Goal: Transaction & Acquisition: Obtain resource

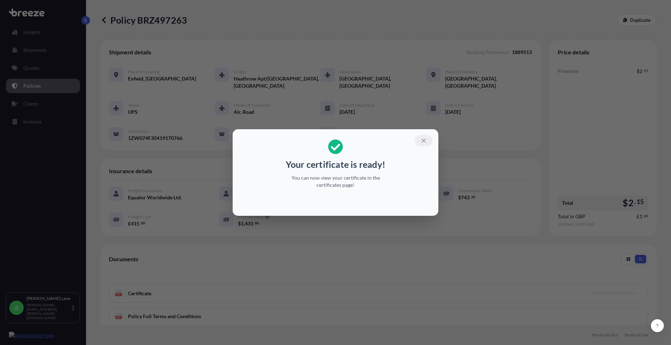
click at [426, 142] on icon "button" at bounding box center [423, 141] width 6 height 6
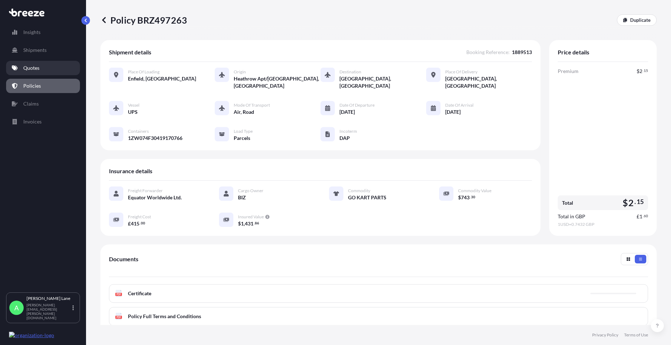
click at [50, 68] on link "Quotes" at bounding box center [43, 68] width 74 height 14
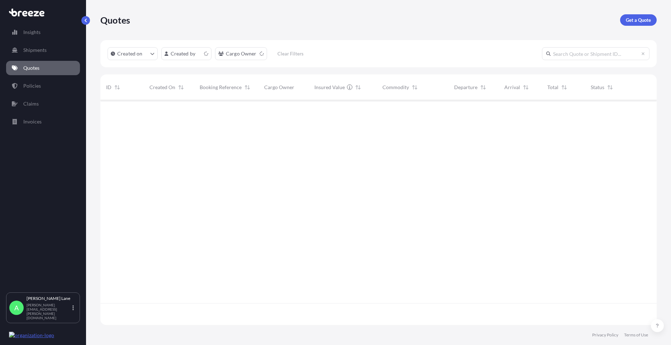
scroll to position [224, 551]
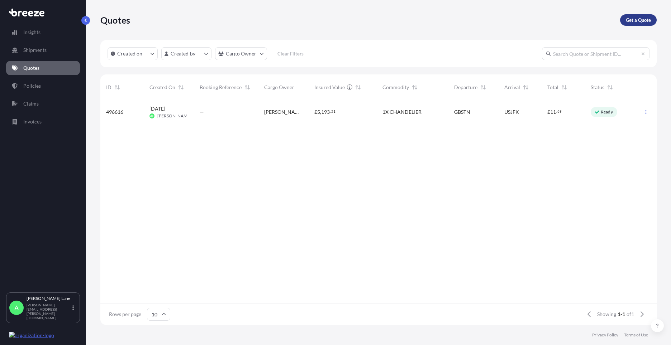
click at [634, 21] on p "Get a Quote" at bounding box center [638, 19] width 25 height 7
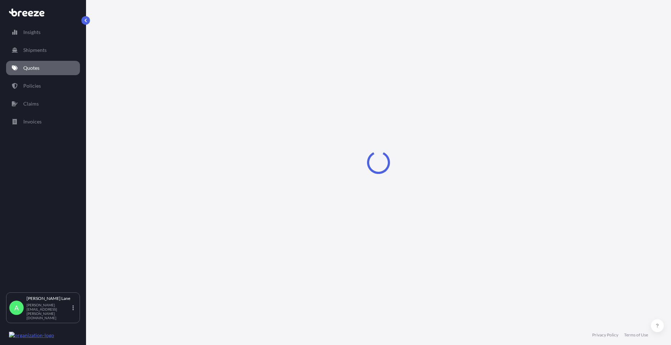
select select "Road"
select select "1"
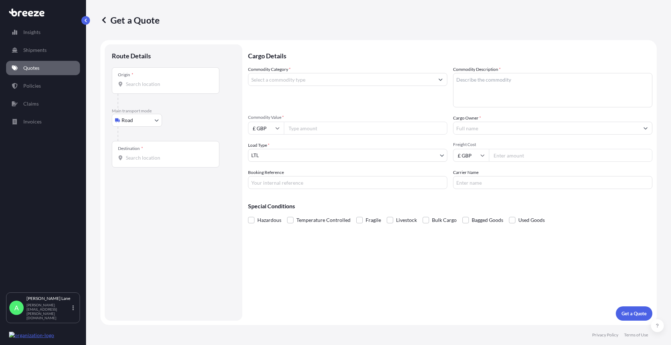
click at [140, 124] on body "Insights Shipments Quotes Policies Claims Invoices A [PERSON_NAME] [PERSON_NAME…" at bounding box center [335, 172] width 671 height 345
click at [130, 153] on span "Air" at bounding box center [128, 151] width 7 height 7
select select "Air"
click at [152, 88] on input "Place of loading" at bounding box center [168, 86] width 85 height 7
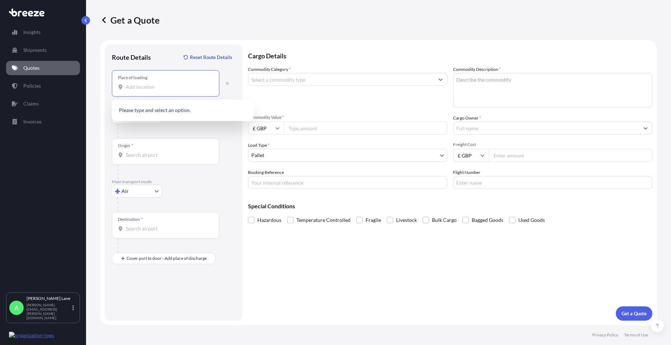
paste input "EN3 7QA"
click at [166, 114] on span "[STREET_ADDRESS]" at bounding box center [181, 110] width 90 height 7
type input "[STREET_ADDRESS]"
click at [184, 161] on div "Origin *" at bounding box center [165, 151] width 107 height 27
click at [184, 159] on input "Origin *" at bounding box center [168, 155] width 85 height 7
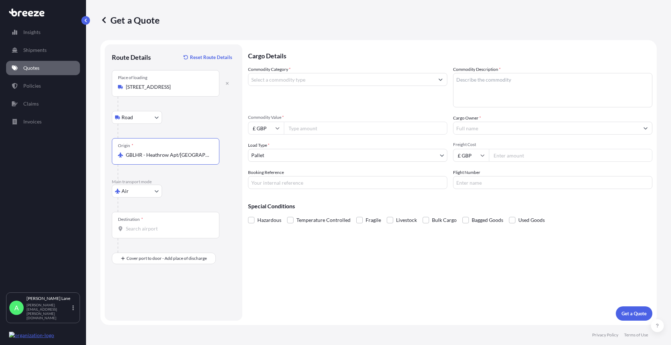
type input "GBLHR - Heathrow Apt/[GEOGRAPHIC_DATA], [GEOGRAPHIC_DATA]"
click at [168, 223] on div "Destination *" at bounding box center [165, 225] width 107 height 27
click at [168, 225] on input "Destination *" at bounding box center [168, 228] width 85 height 7
paste input "San Antonio"
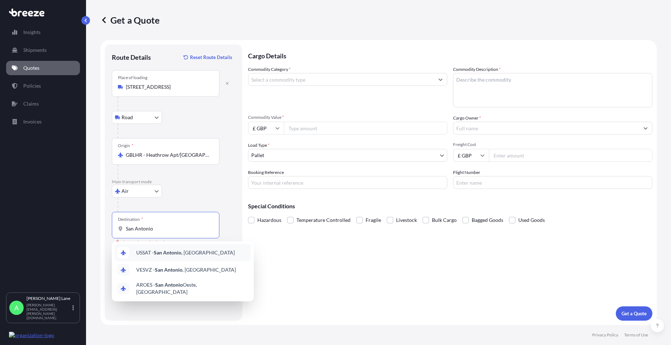
click at [175, 256] on span "USSAT - San Antonio , [GEOGRAPHIC_DATA]" at bounding box center [185, 252] width 99 height 7
type input "USSAT - San Antonio, [GEOGRAPHIC_DATA]"
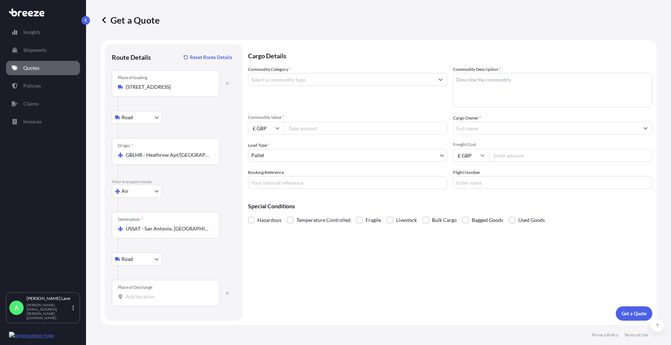
click at [177, 297] on input "Place of Discharge" at bounding box center [168, 296] width 85 height 7
paste input "78249"
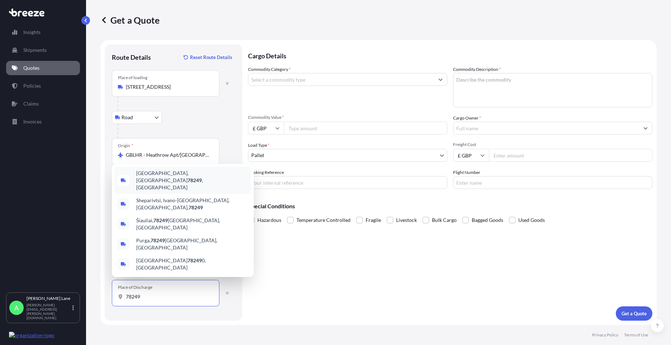
click at [184, 191] on span "[GEOGRAPHIC_DATA] , [GEOGRAPHIC_DATA]" at bounding box center [192, 180] width 112 height 21
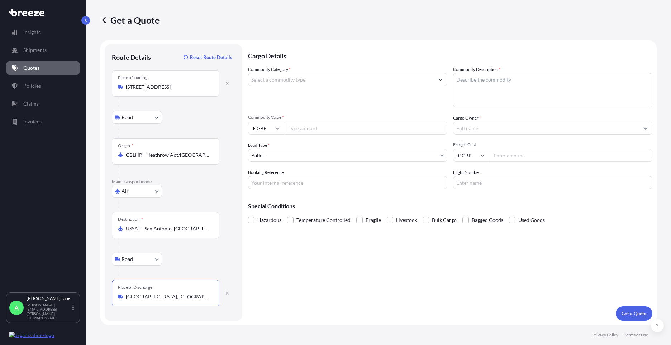
type input "[GEOGRAPHIC_DATA], [GEOGRAPHIC_DATA]"
click at [299, 82] on input "Commodity Category *" at bounding box center [341, 79] width 186 height 13
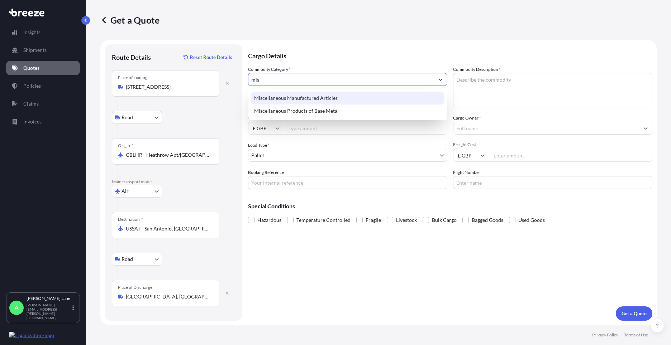
click at [297, 97] on div "Miscellaneous Manufactured Articles" at bounding box center [347, 98] width 193 height 13
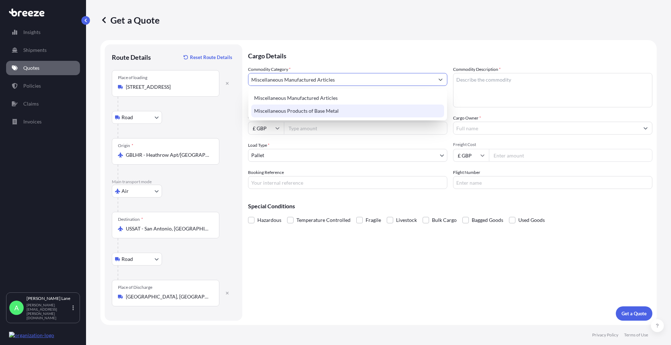
type input "Miscellaneous Manufactured Articles"
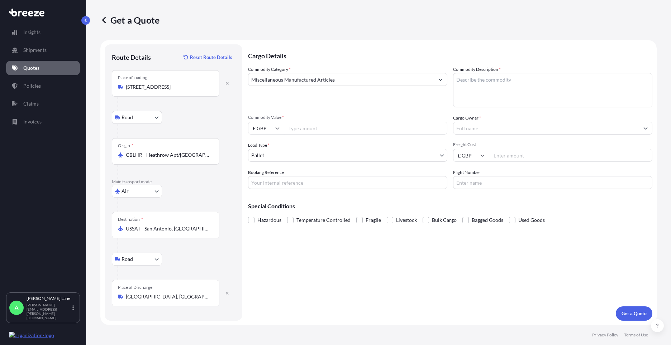
click at [301, 132] on input "Commodity Value *" at bounding box center [365, 128] width 163 height 13
type input "996.85"
click at [274, 156] on body "Insights Shipments Quotes Policies Claims Invoices A [PERSON_NAME] [PERSON_NAME…" at bounding box center [335, 172] width 671 height 345
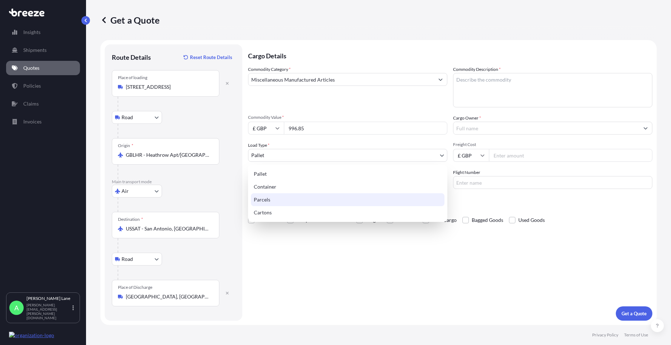
click at [269, 199] on div "Parcels" at bounding box center [347, 199] width 193 height 13
select select "3"
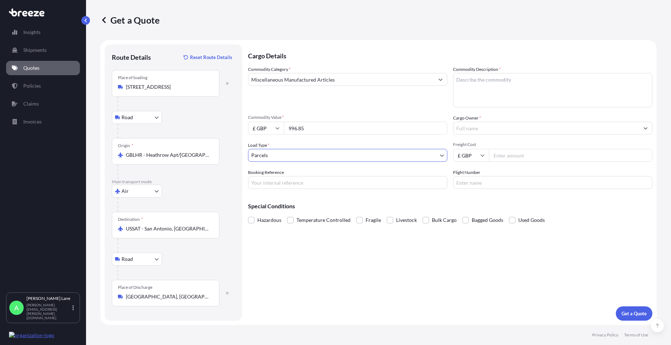
click at [302, 183] on input "Booking Reference" at bounding box center [347, 182] width 199 height 13
paste input "1889557"
type input "1889557"
click at [483, 88] on textarea "Commodity Description *" at bounding box center [552, 90] width 199 height 34
type textarea "g"
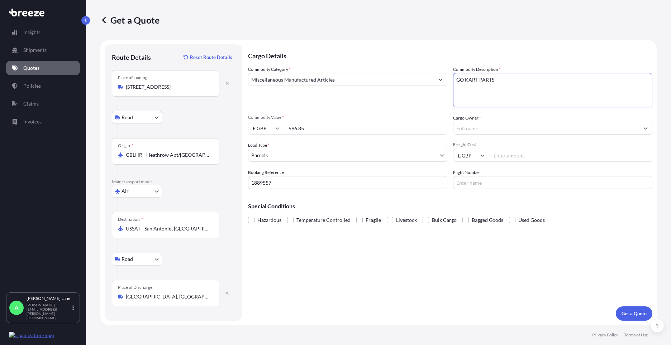
type textarea "GO KART PARTS"
click at [476, 130] on input "Cargo Owner *" at bounding box center [546, 128] width 186 height 13
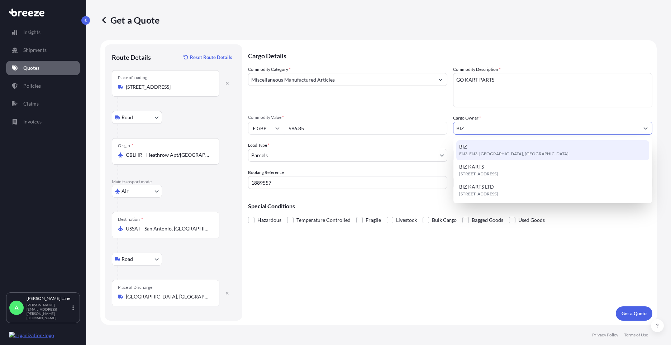
click at [493, 157] on span "EN3, EN3, [GEOGRAPHIC_DATA], [GEOGRAPHIC_DATA]" at bounding box center [513, 153] width 109 height 7
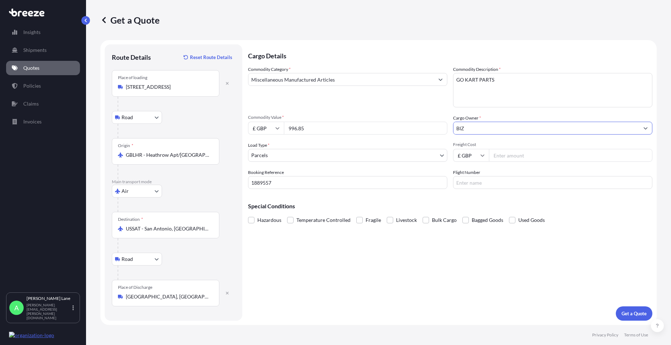
type input "BIZ"
click at [504, 157] on input "Freight Cost" at bounding box center [570, 155] width 163 height 13
type input "156.20"
click at [492, 181] on input "Flight Number" at bounding box center [552, 182] width 199 height 13
type input "UPS"
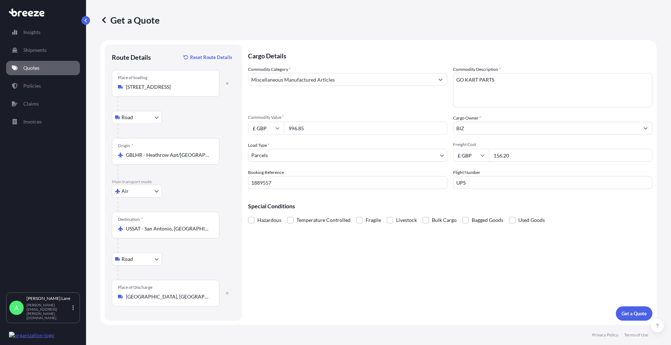
drag, startPoint x: 378, startPoint y: 283, endPoint x: 601, endPoint y: 309, distance: 224.4
click at [379, 284] on div "Cargo Details Commodity Category * Miscellaneous Manufactured Articles Commodit…" at bounding box center [450, 182] width 404 height 277
click at [645, 313] on p "Get a Quote" at bounding box center [633, 313] width 25 height 7
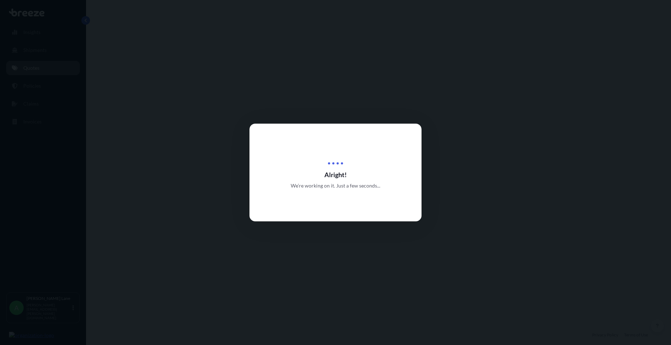
select select "Road"
select select "Air"
select select "Road"
select select "3"
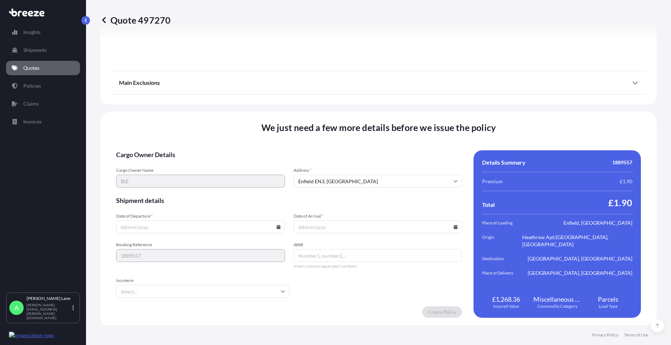
scroll to position [934, 0]
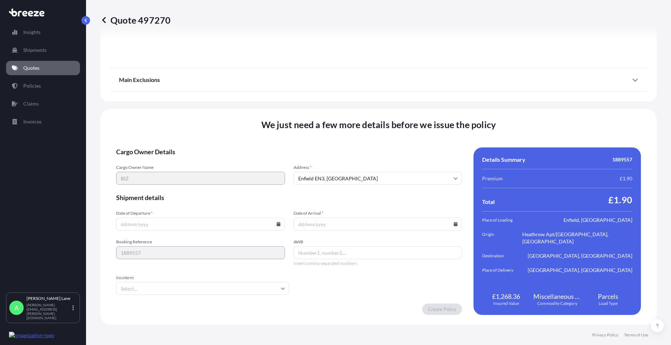
click at [276, 223] on icon at bounding box center [278, 224] width 4 height 4
click at [200, 174] on button "21" at bounding box center [199, 173] width 11 height 11
type input "[DATE]"
click at [161, 294] on input "Incoterm" at bounding box center [202, 288] width 173 height 13
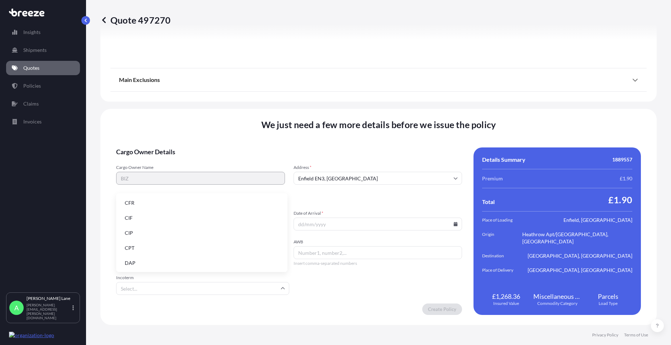
drag, startPoint x: 155, startPoint y: 263, endPoint x: 223, endPoint y: 263, distance: 67.4
click at [156, 262] on li "DAP" at bounding box center [202, 264] width 166 height 14
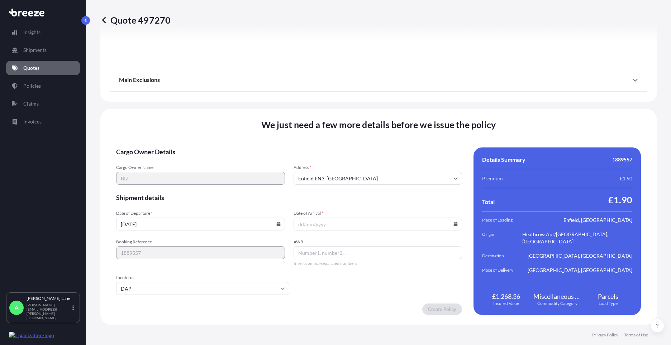
click at [334, 255] on input "AWB" at bounding box center [377, 253] width 169 height 13
paste input "1ZW074F30413411220"
type input "1ZW074F30413411220"
click at [454, 224] on icon at bounding box center [456, 224] width 4 height 4
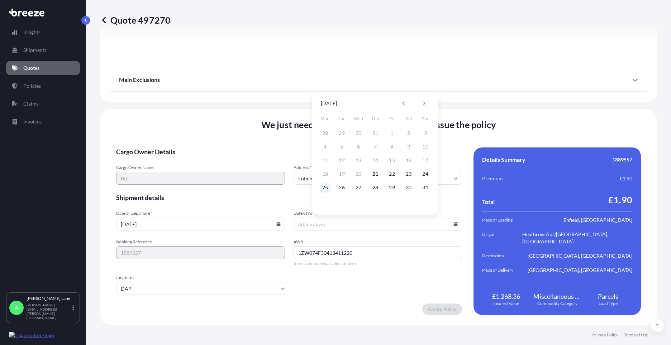
click at [322, 188] on button "25" at bounding box center [324, 187] width 11 height 11
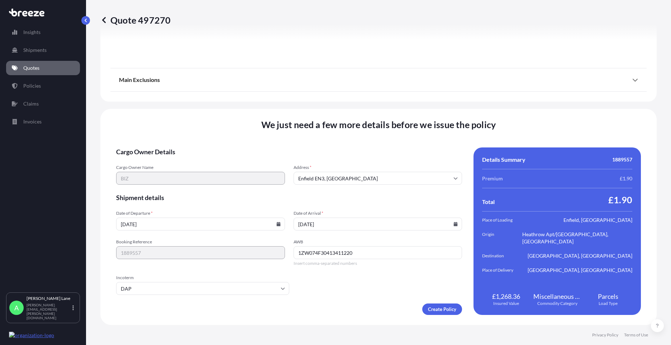
type input "[DATE]"
